Goal: Task Accomplishment & Management: Manage account settings

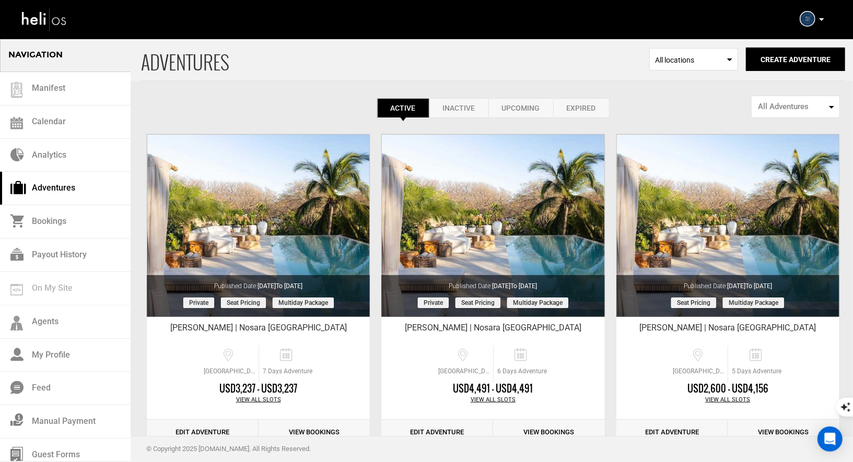
click at [818, 19] on p at bounding box center [821, 20] width 6 height 12
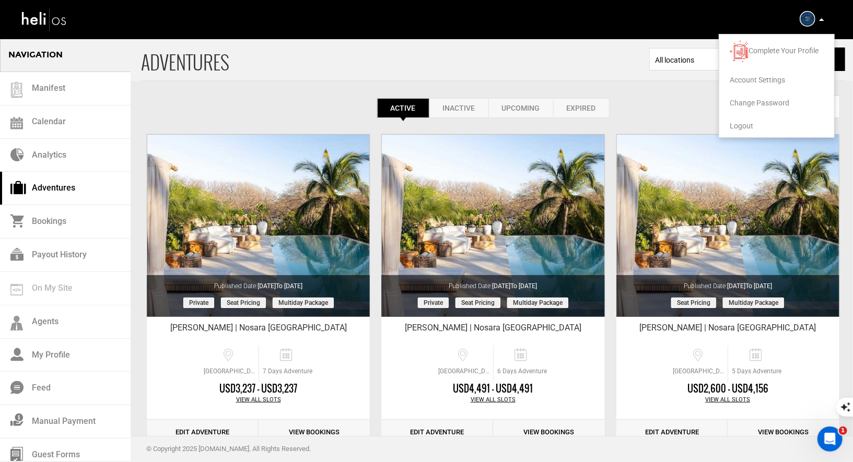
click at [738, 128] on span "Logout" at bounding box center [742, 126] width 24 height 8
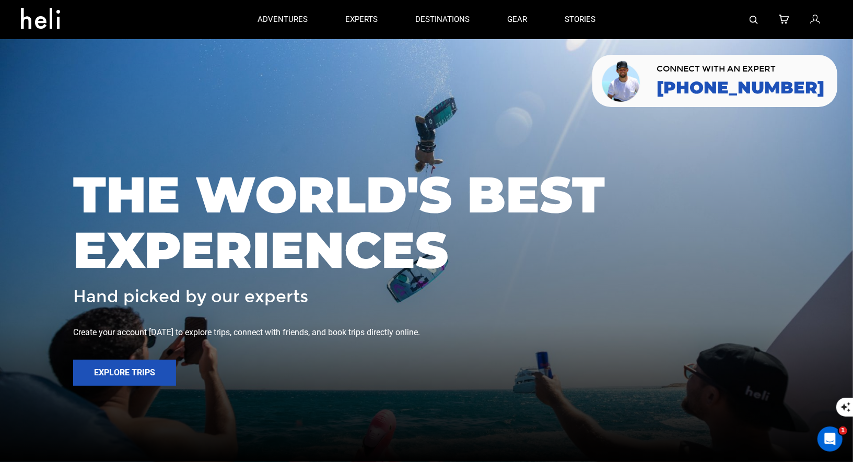
click at [813, 20] on icon at bounding box center [814, 20] width 9 height 14
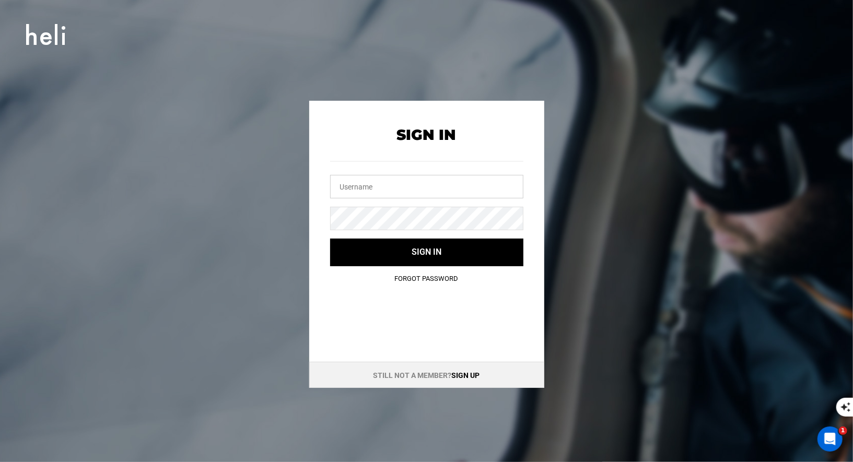
type input "reservations@ranchosantana.com"
drag, startPoint x: 475, startPoint y: 184, endPoint x: 354, endPoint y: 169, distance: 122.7
click at [356, 172] on div "reservations@ranchosantana.com" at bounding box center [426, 173] width 193 height 51
click at [320, 208] on div "Sign In Sign in Forgot Password" at bounding box center [426, 198] width 235 height 194
click at [302, 213] on div "Sign In Sign in Forgot Password Still not a member? Sign up" at bounding box center [427, 244] width 470 height 287
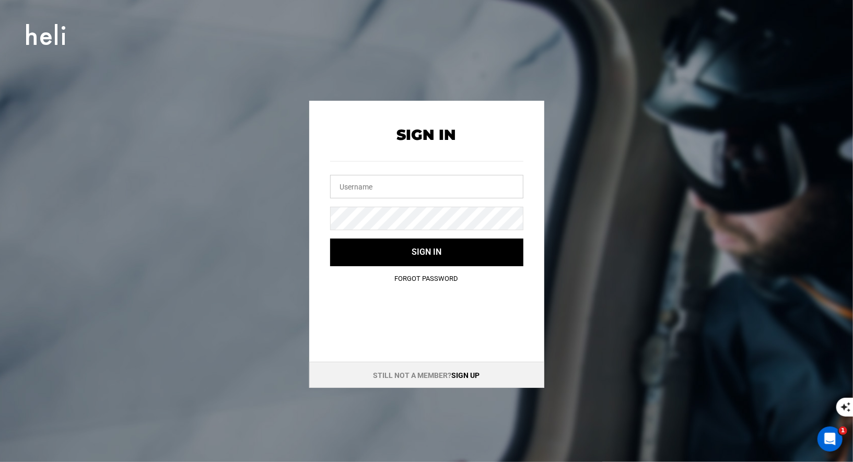
click at [355, 189] on input "text" at bounding box center [426, 187] width 193 height 24
type input "vallenevado@heli.life"
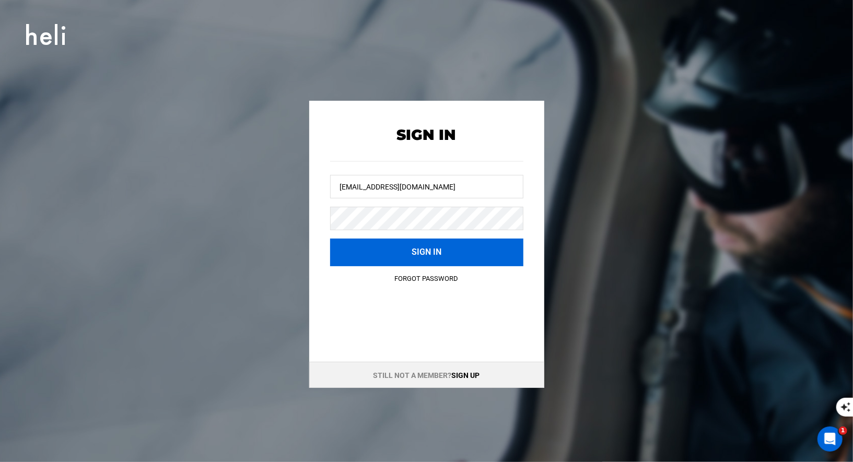
click at [401, 257] on button "Sign in" at bounding box center [426, 253] width 193 height 28
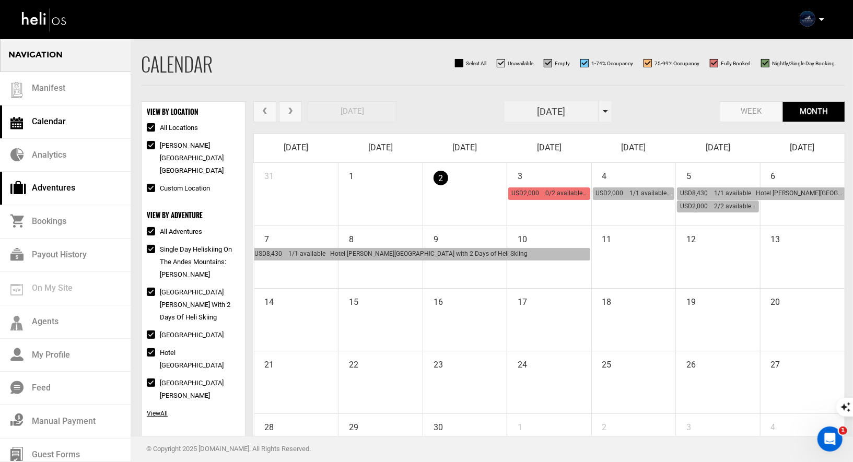
click at [70, 184] on link "Adventures" at bounding box center [65, 188] width 131 height 33
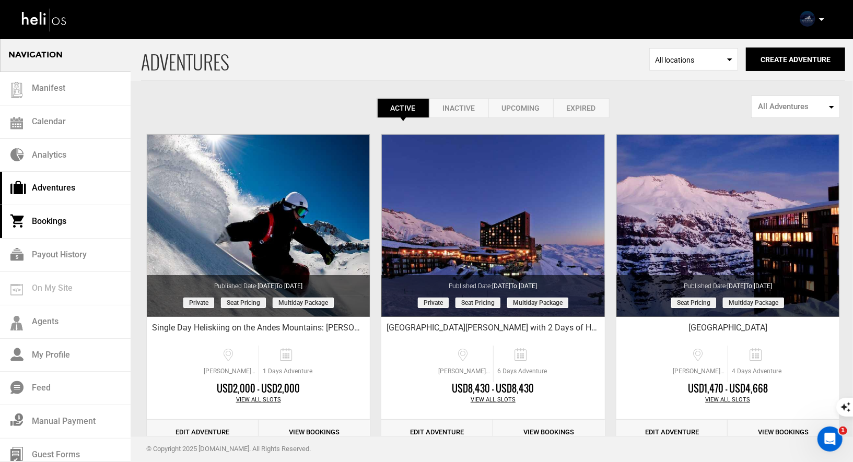
click at [50, 217] on link "Bookings" at bounding box center [65, 221] width 131 height 33
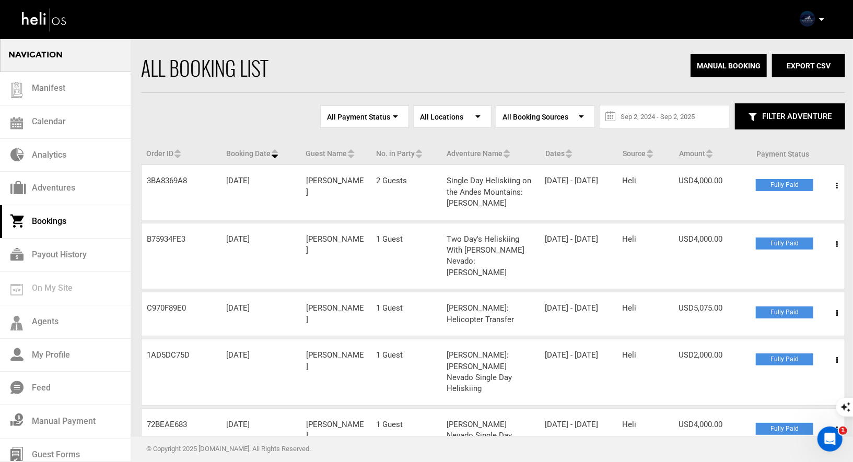
drag, startPoint x: 192, startPoint y: 239, endPoint x: 143, endPoint y: 235, distance: 49.3
click at [143, 235] on div "Order ID B75934FE3" at bounding box center [182, 239] width 80 height 11
copy div "B75934FE3"
click at [190, 247] on div "Order ID B75934FE3 Booking Date Aug 27, 2025 Guest Name Kamron Landry No. in Pa…" at bounding box center [493, 256] width 704 height 67
drag, startPoint x: 190, startPoint y: 236, endPoint x: 145, endPoint y: 234, distance: 44.9
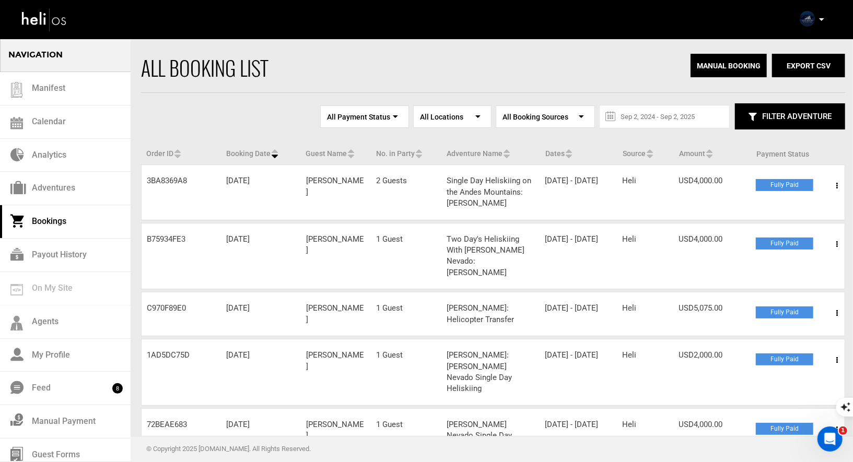
click at [145, 234] on div "Order ID B75934FE3" at bounding box center [182, 239] width 80 height 11
copy div "B75934FE3"
click at [278, 217] on div "Order ID 3BA8369A8 Booking Date Aug 30, 2025 Guest Name Albert Casalprim No. in…" at bounding box center [493, 192] width 704 height 55
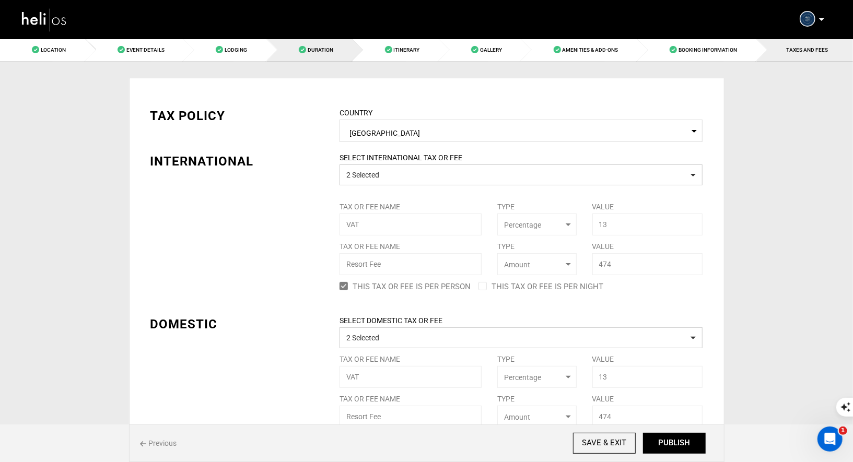
click at [290, 42] on link "Duration" at bounding box center [310, 50] width 86 height 24
